Goal: Task Accomplishment & Management: Manage account settings

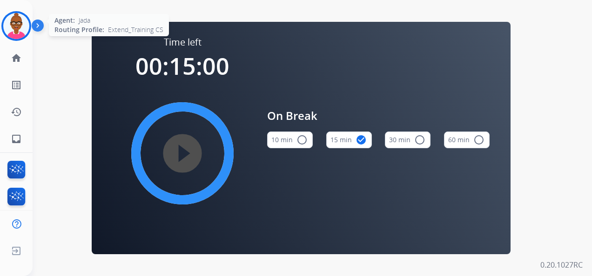
click at [16, 27] on img at bounding box center [16, 26] width 26 height 26
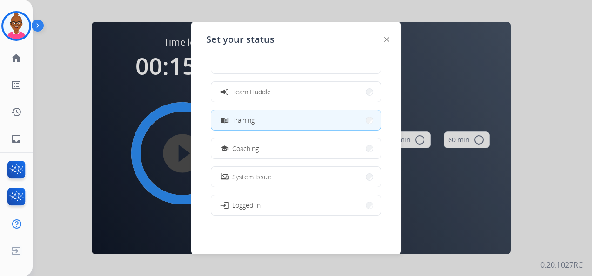
scroll to position [147, 0]
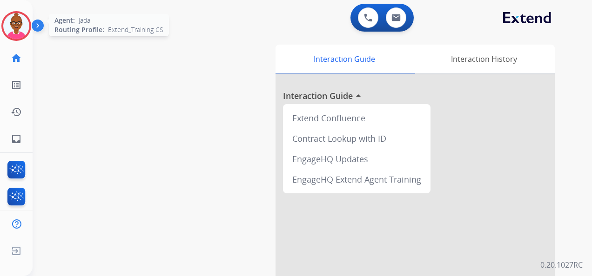
click at [17, 25] on img at bounding box center [16, 26] width 26 height 26
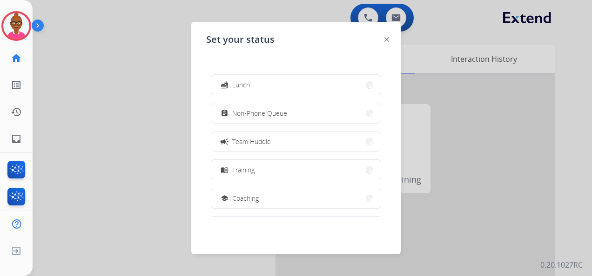
scroll to position [140, 0]
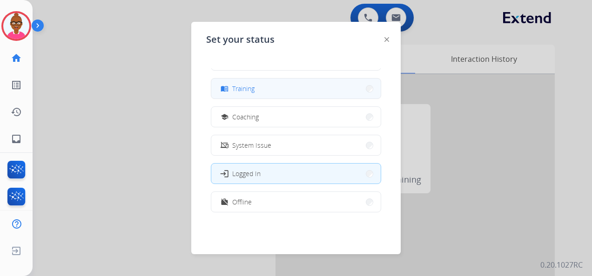
click at [274, 98] on button "menu_book Training" at bounding box center [295, 89] width 169 height 20
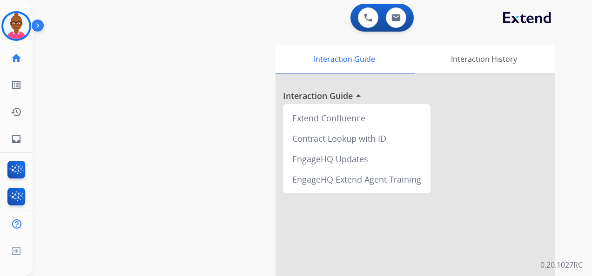
click at [38, 30] on img at bounding box center [40, 28] width 16 height 18
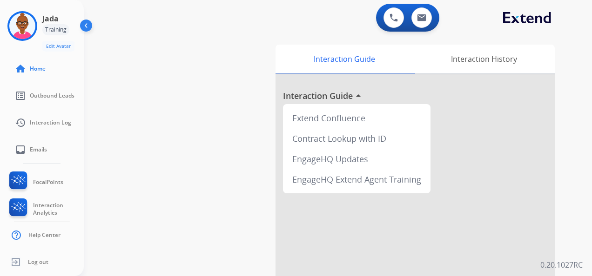
click at [147, 127] on div "swap_horiz Break voice bridge close_fullscreen Connect 3-Way Call merge_type Se…" at bounding box center [327, 227] width 486 height 388
click at [204, 106] on div "swap_horiz Break voice bridge close_fullscreen Connect 3-Way Call merge_type Se…" at bounding box center [327, 227] width 486 height 388
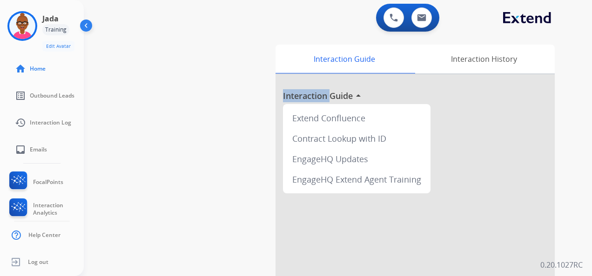
click at [204, 106] on div "swap_horiz Break voice bridge close_fullscreen Connect 3-Way Call merge_type Se…" at bounding box center [327, 227] width 486 height 388
click at [180, 111] on div "swap_horiz Break voice bridge close_fullscreen Connect 3-Way Call merge_type Se…" at bounding box center [327, 227] width 486 height 388
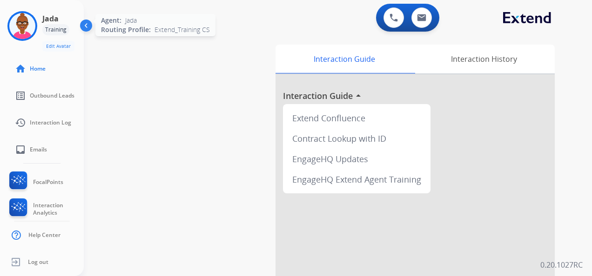
click at [20, 35] on img at bounding box center [22, 26] width 26 height 26
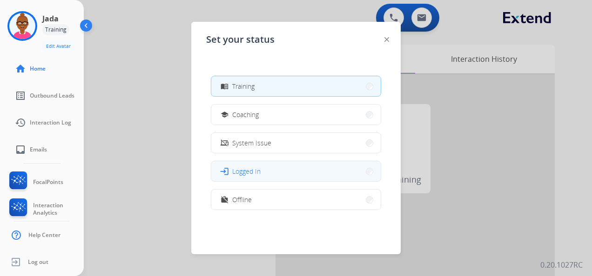
scroll to position [147, 0]
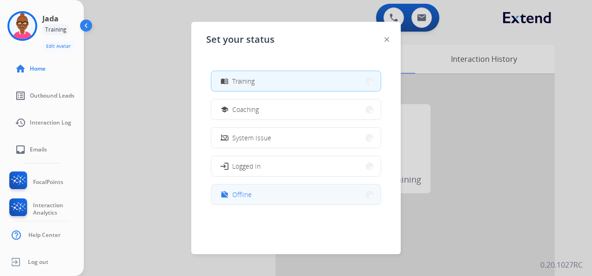
click at [278, 197] on button "work_off Offline" at bounding box center [295, 195] width 169 height 20
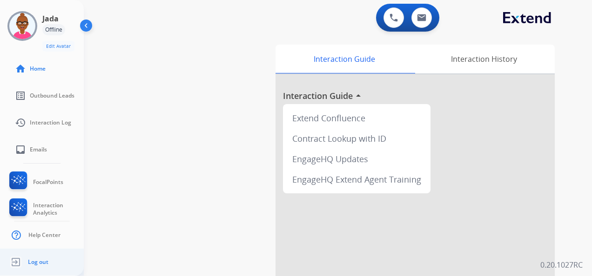
click at [55, 255] on ul "Log out" at bounding box center [42, 262] width 84 height 27
click at [36, 264] on span "Log out" at bounding box center [38, 262] width 20 height 7
